Goal: Find specific page/section: Find specific page/section

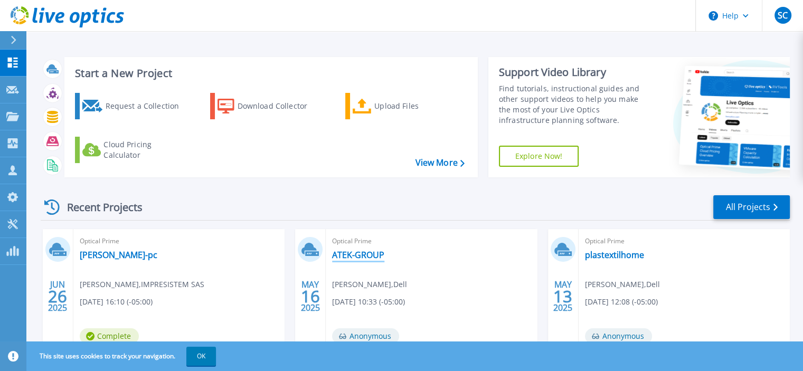
click at [354, 258] on link "ATEK-GROUP" at bounding box center [358, 255] width 52 height 11
